Goal: Information Seeking & Learning: Learn about a topic

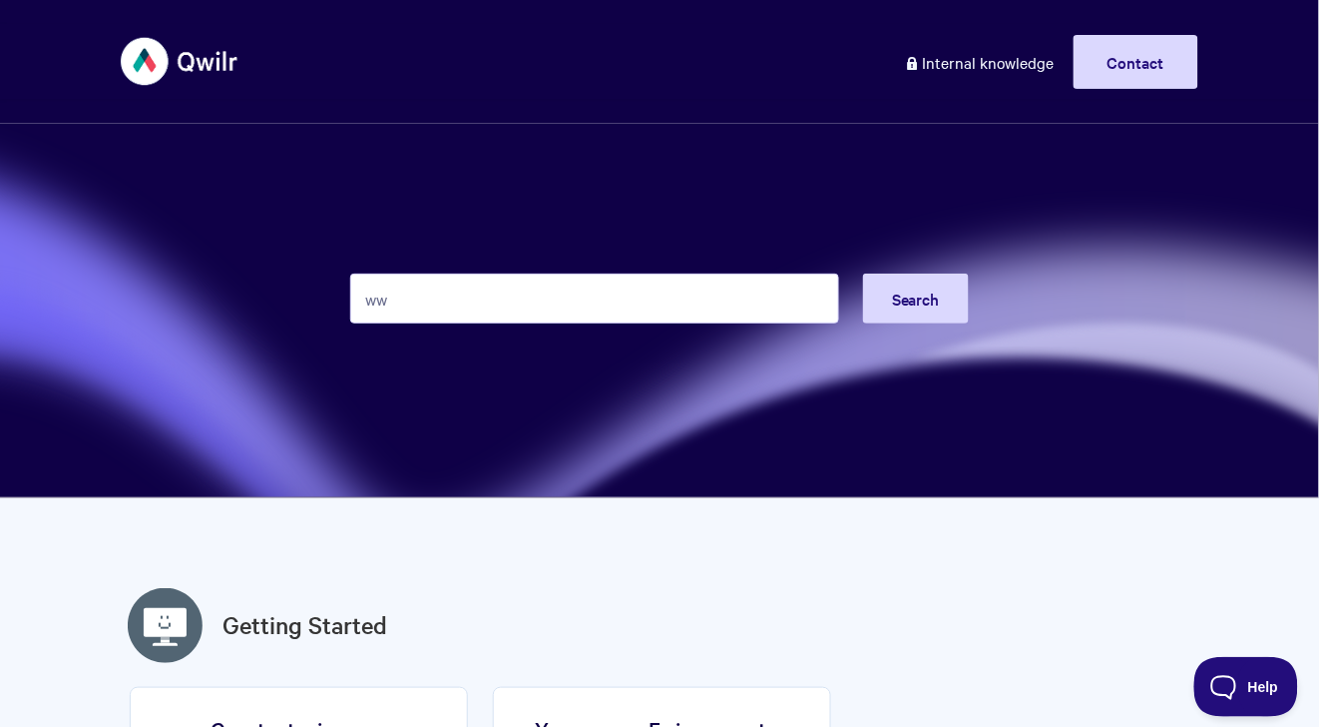
type input "w"
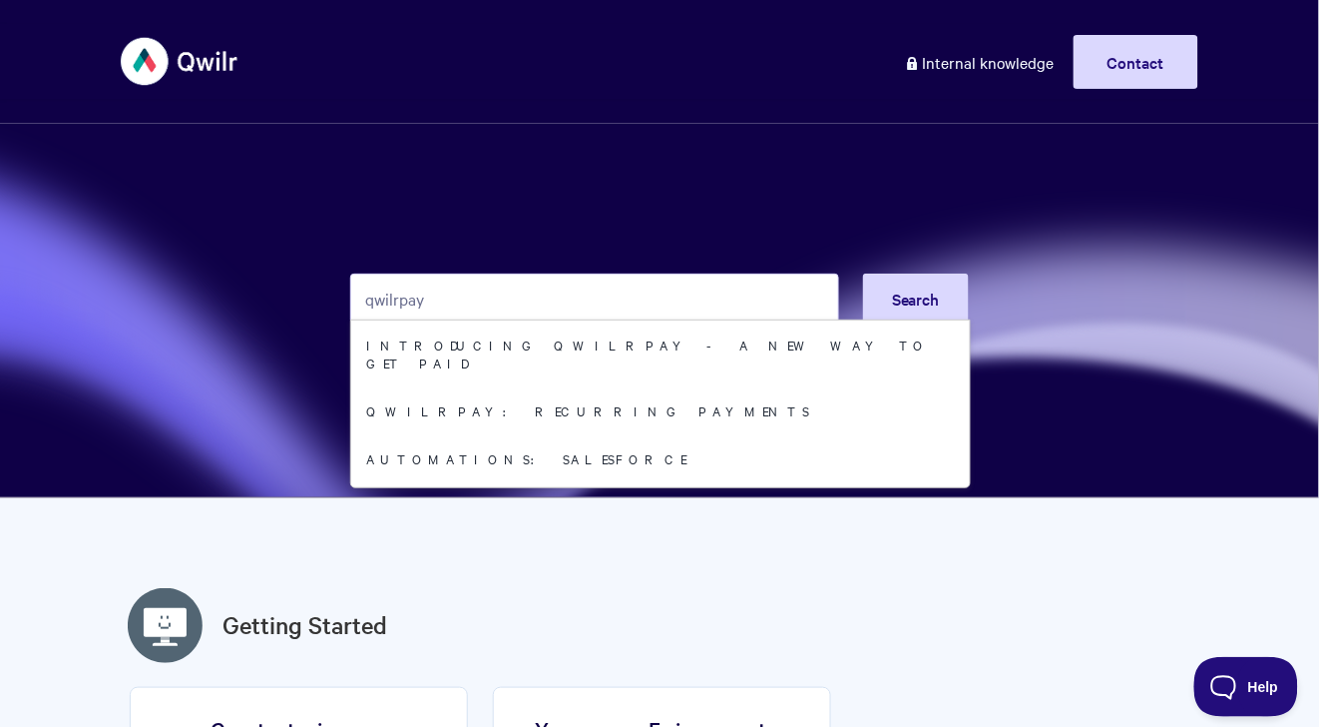
type input "qwilrpay"
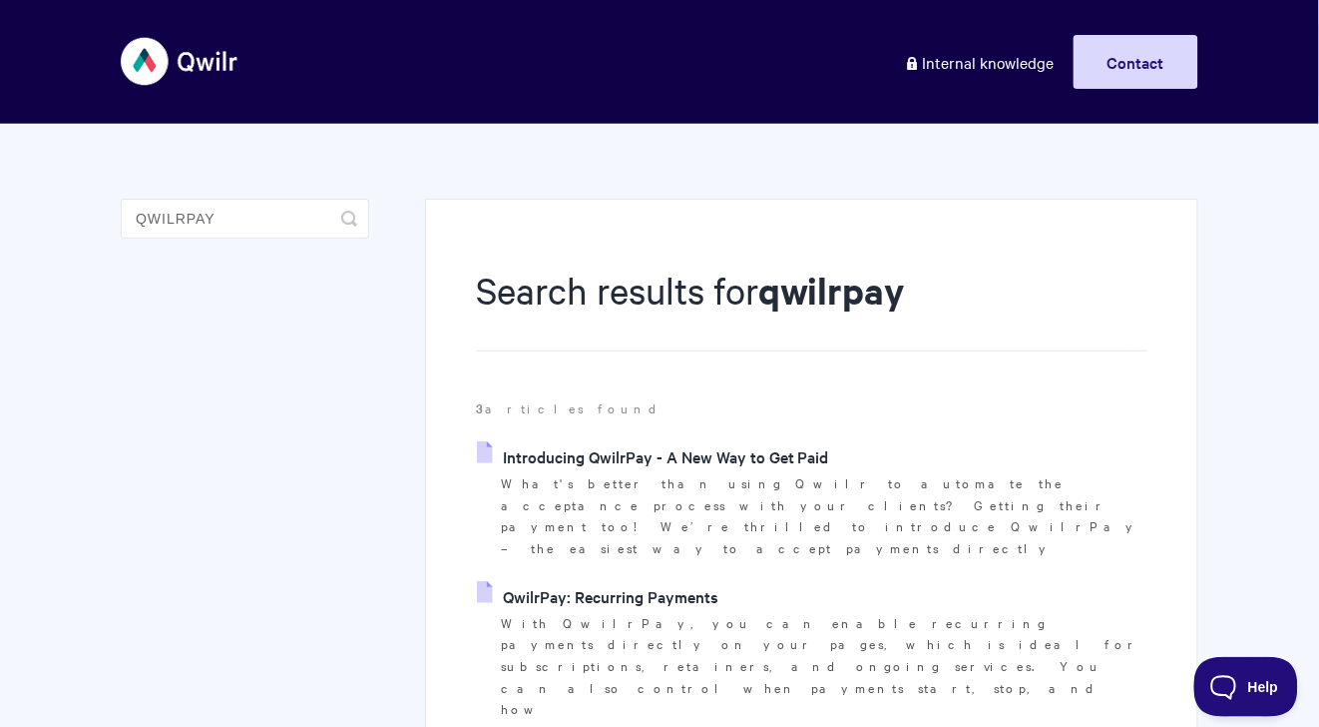
click at [724, 441] on link "Introducing QwilrPay - A New Way to Get Paid" at bounding box center [653, 456] width 352 height 30
click at [556, 581] on link "QwilrPay: Recurring Payments" at bounding box center [598, 596] width 242 height 30
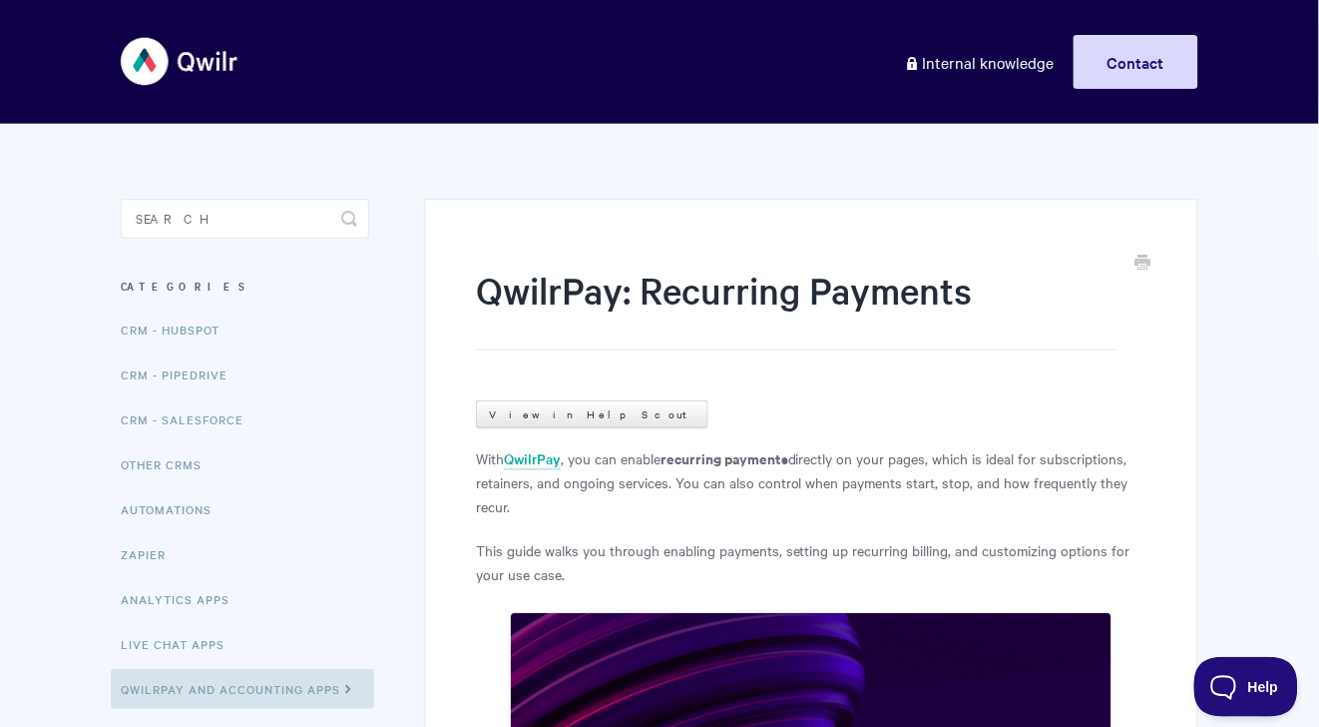
scroll to position [1209, 0]
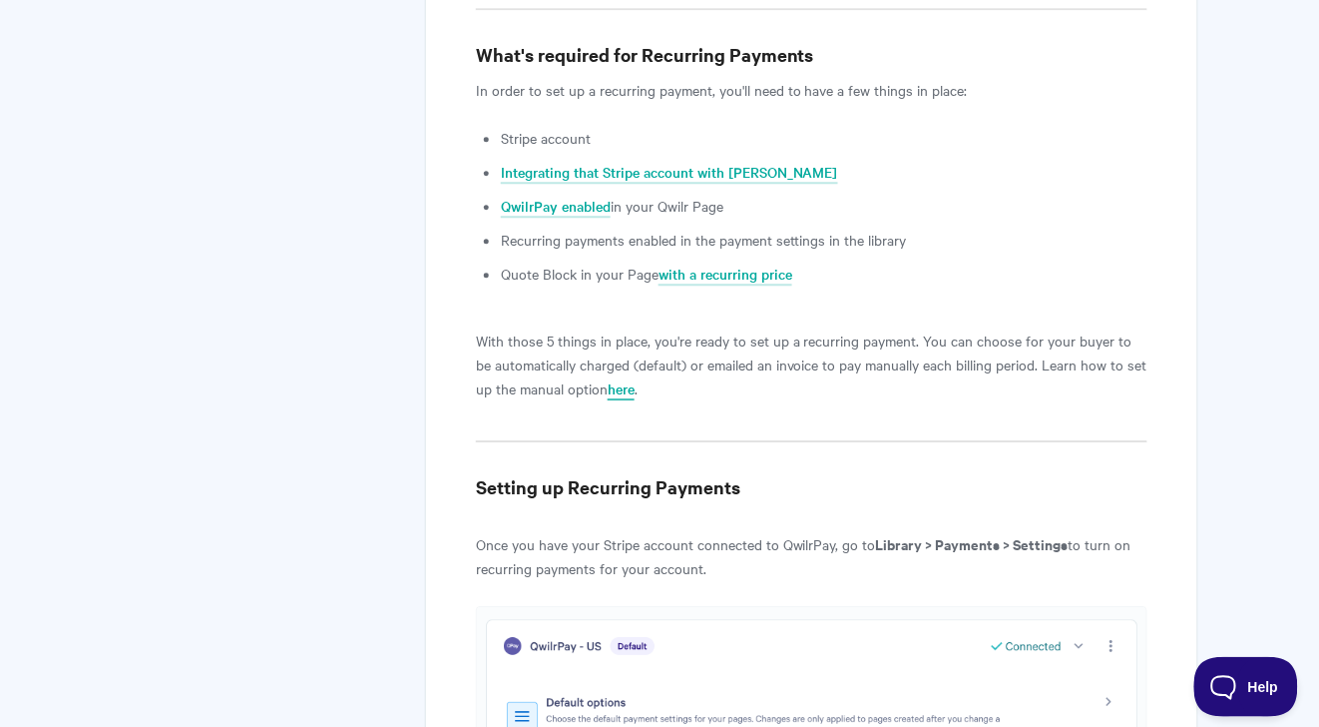
click at [632, 387] on link "here" at bounding box center [621, 389] width 27 height 22
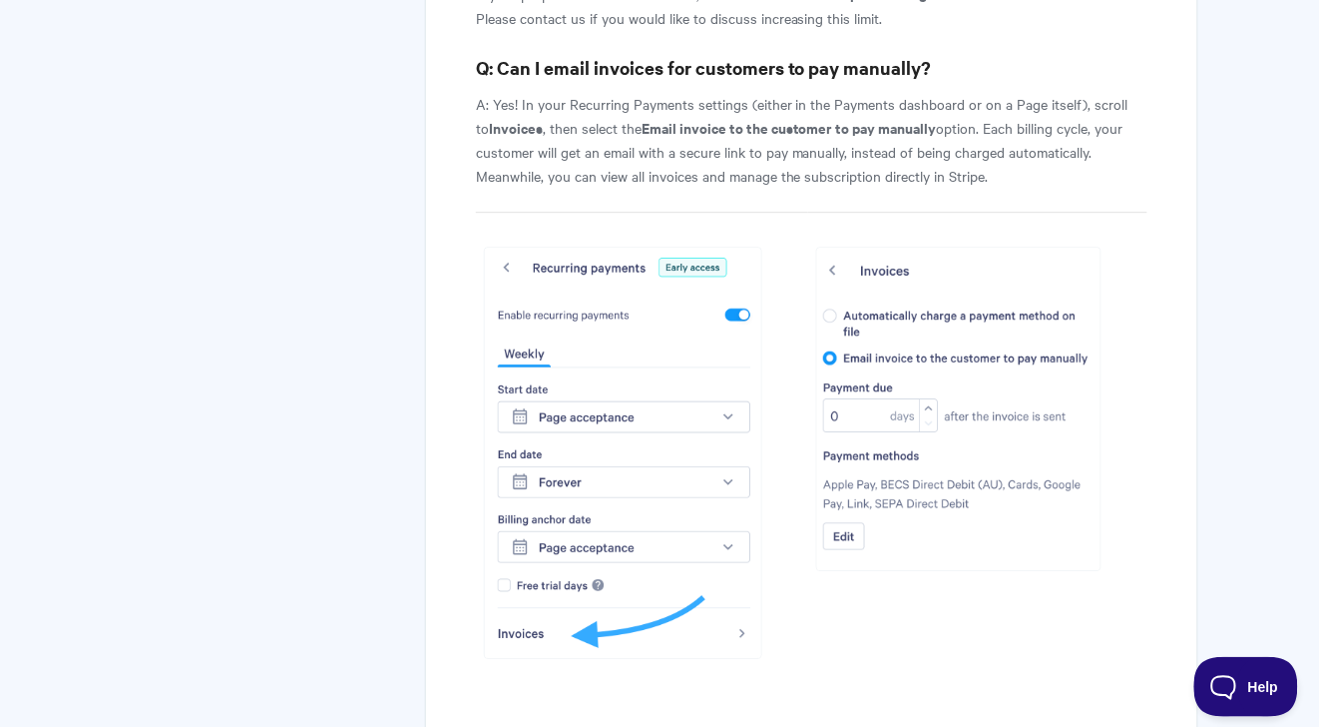
scroll to position [8815, 0]
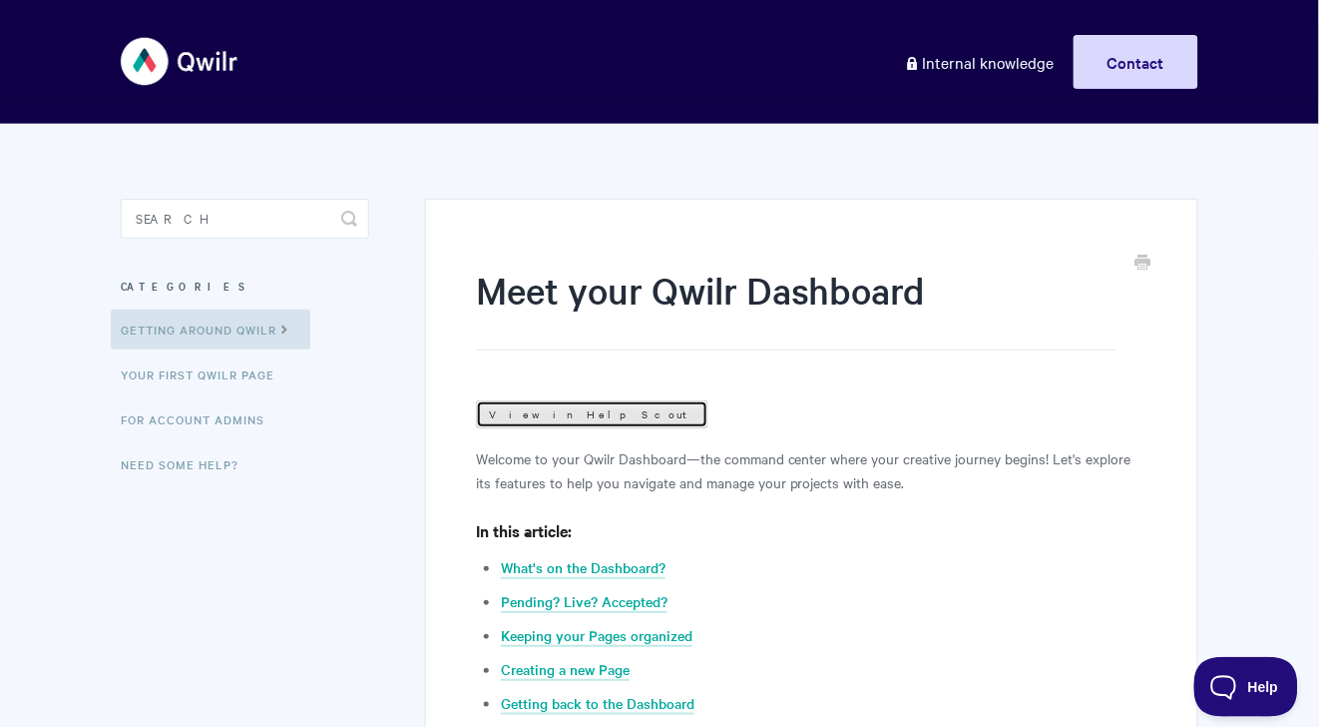
click at [580, 405] on link "View in Help Scout" at bounding box center [592, 414] width 233 height 28
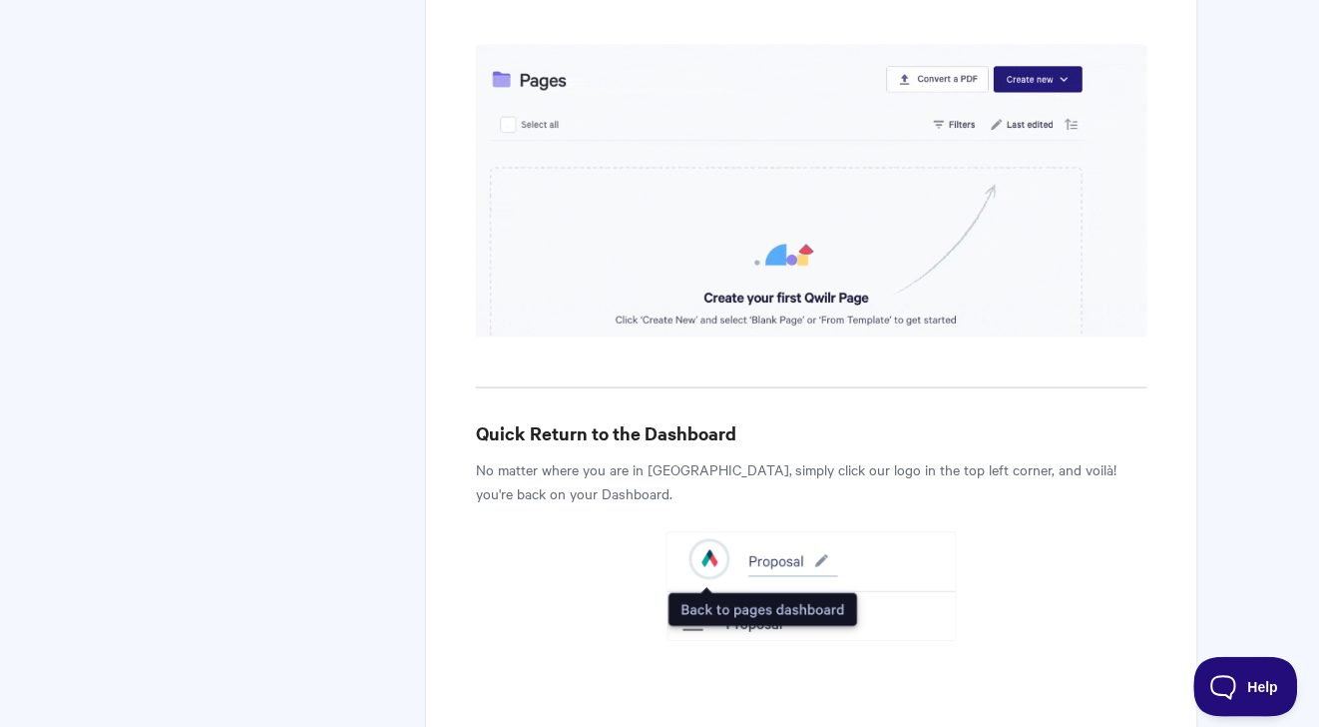
scroll to position [4774, 0]
